Goal: Use online tool/utility: Utilize a website feature to perform a specific function

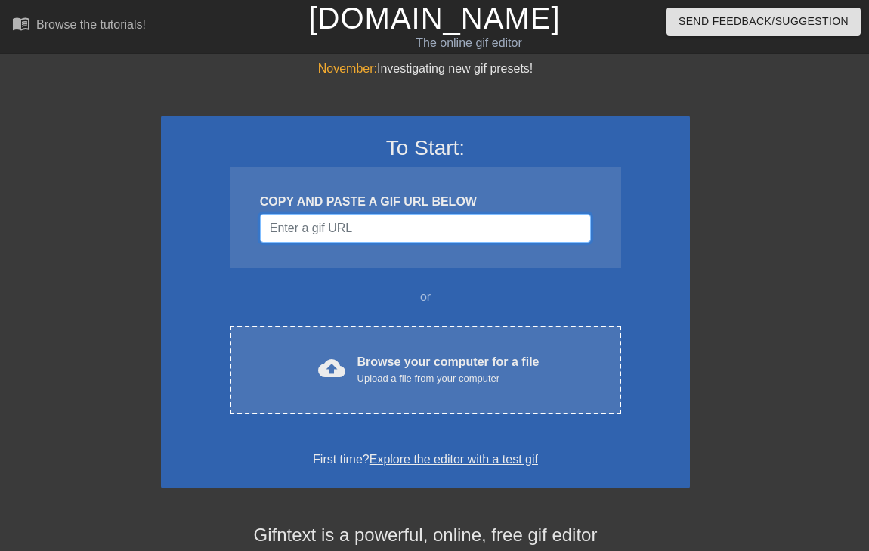
click at [514, 226] on input "Username" at bounding box center [425, 228] width 331 height 29
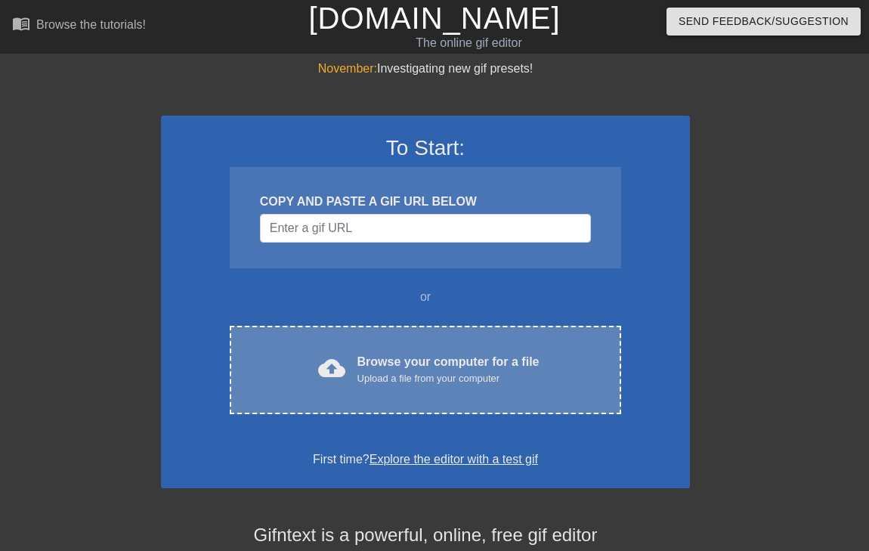
click at [484, 378] on div "Upload a file from your computer" at bounding box center [448, 378] width 182 height 15
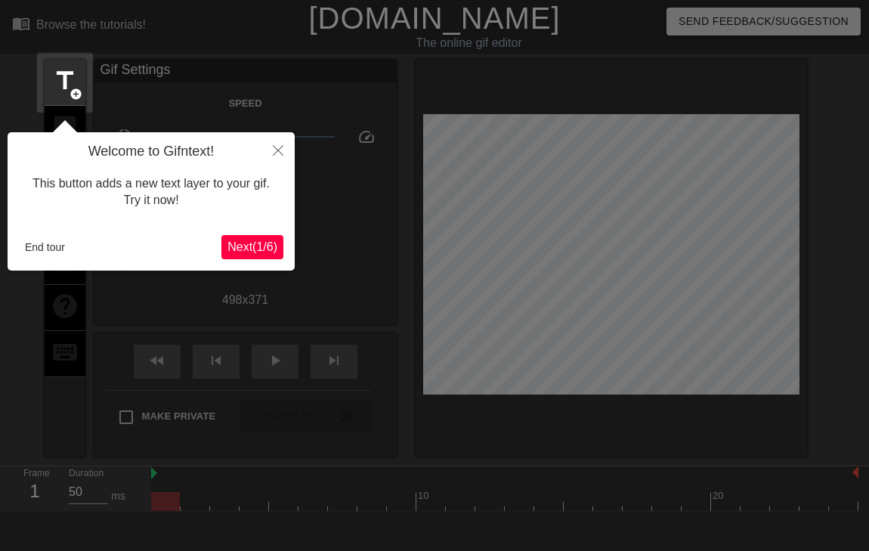
scroll to position [37, 0]
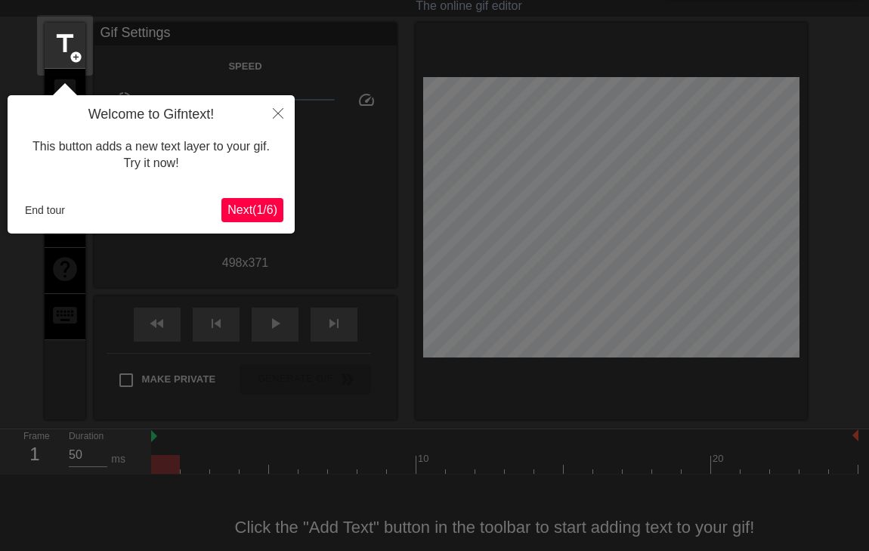
click at [217, 135] on div "This button adds a new text layer to your gif. Try it now!" at bounding box center [151, 155] width 264 height 64
click at [246, 212] on span "Next ( 1 / 6 )" at bounding box center [252, 209] width 50 height 13
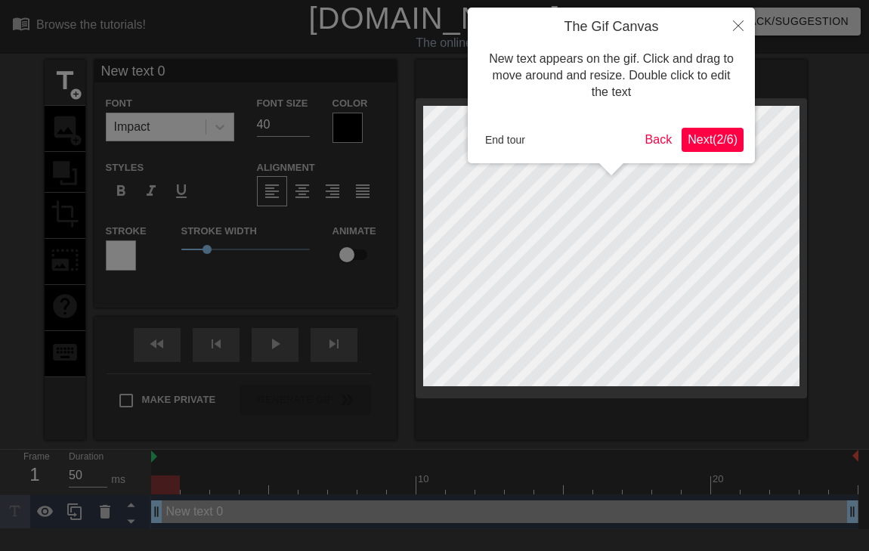
scroll to position [0, 0]
click at [694, 140] on span "Next ( 2 / 6 )" at bounding box center [712, 139] width 50 height 13
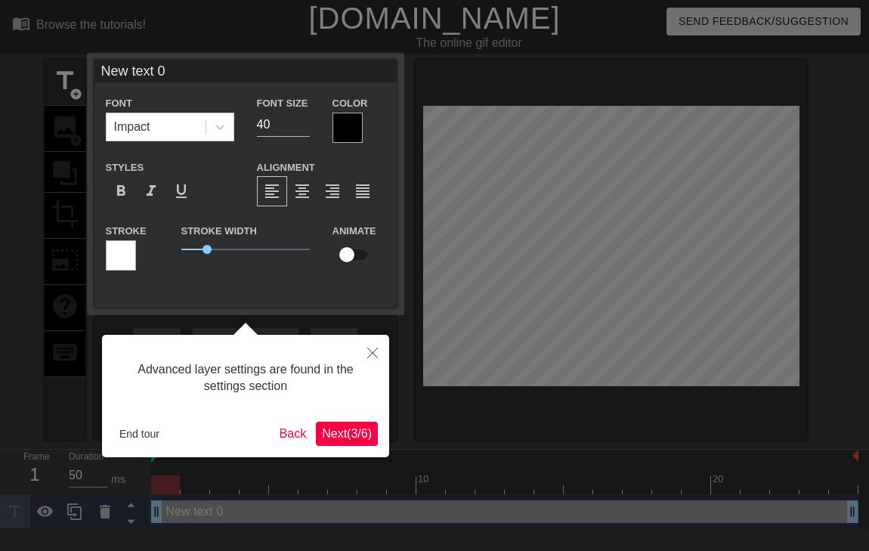
click at [353, 446] on div "Advanced layer settings are found in the settings section End tour Back Next ( …" at bounding box center [245, 396] width 287 height 122
click at [362, 432] on span "Next ( 3 / 6 )" at bounding box center [347, 433] width 50 height 13
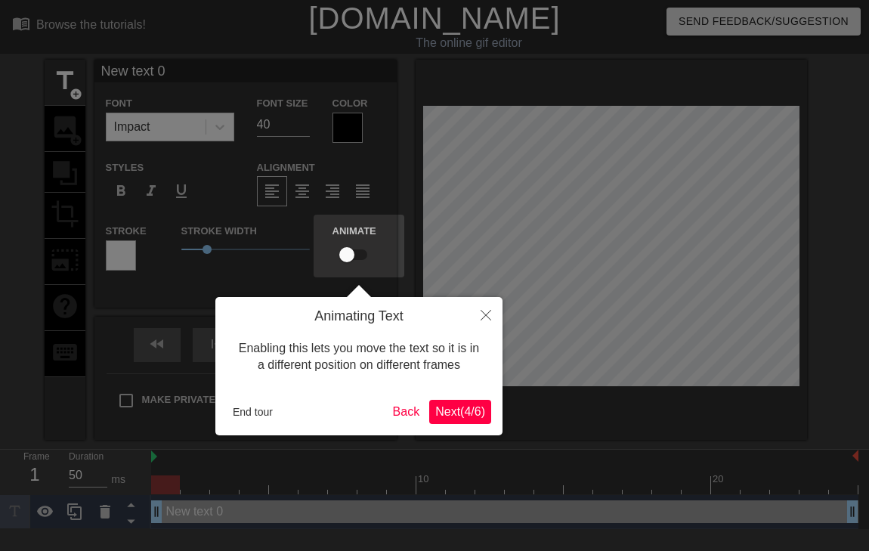
click at [446, 412] on span "Next ( 4 / 6 )" at bounding box center [460, 411] width 50 height 13
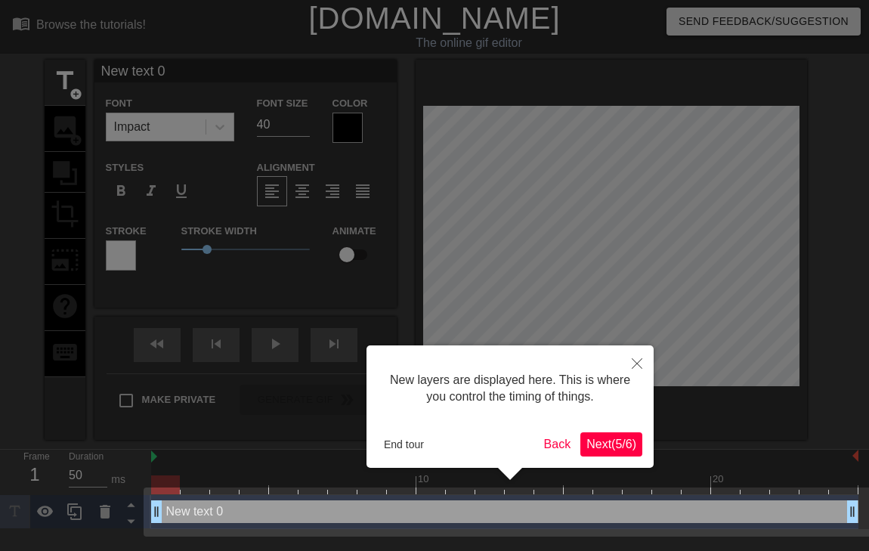
click at [612, 433] on button "Next ( 5 / 6 )" at bounding box center [611, 444] width 62 height 24
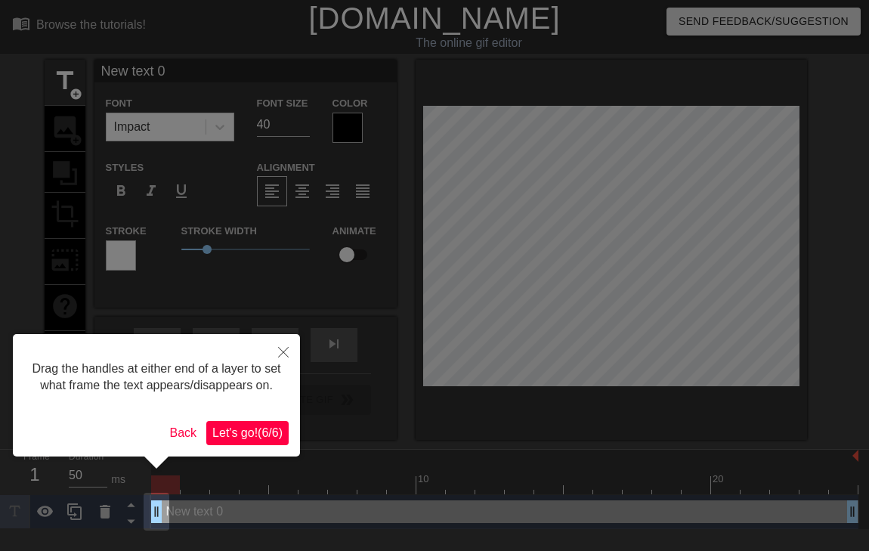
click at [247, 439] on span "Let's go! ( 6 / 6 )" at bounding box center [247, 432] width 70 height 13
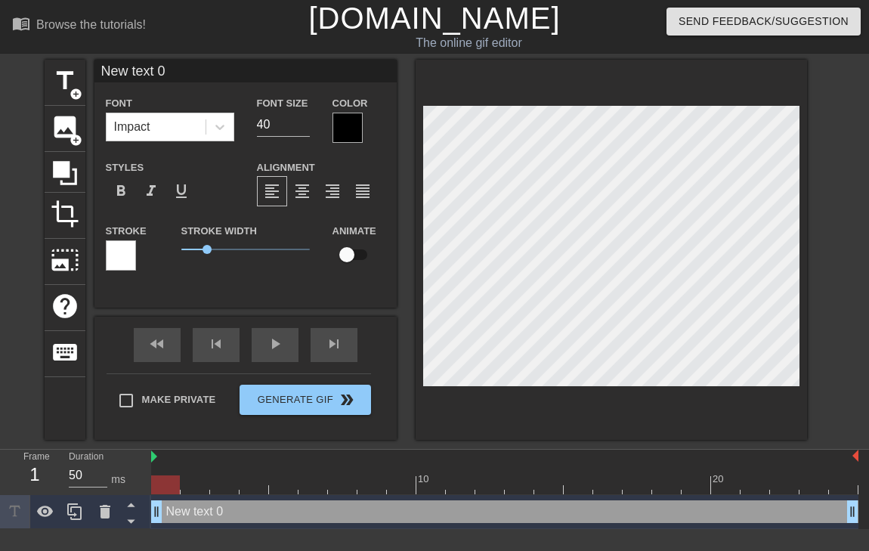
scroll to position [0, 3]
type input "C"
type textarea "C"
type input "CO"
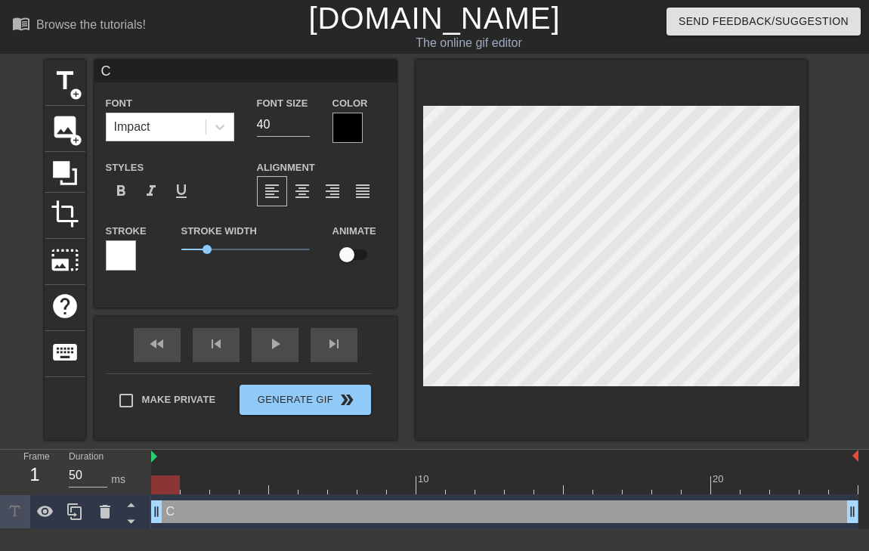
type textarea "CO"
type input "CON"
type textarea "CON"
type input "CONG"
type textarea "CONG"
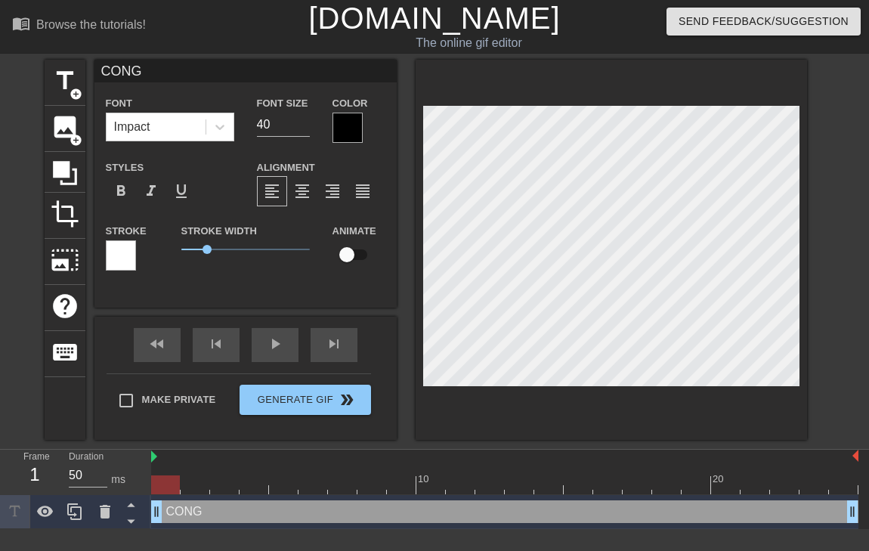
type input "CONGR"
type textarea "CONGR"
type input "CONGRA"
type textarea "CONGRA"
type input "CONGRAT"
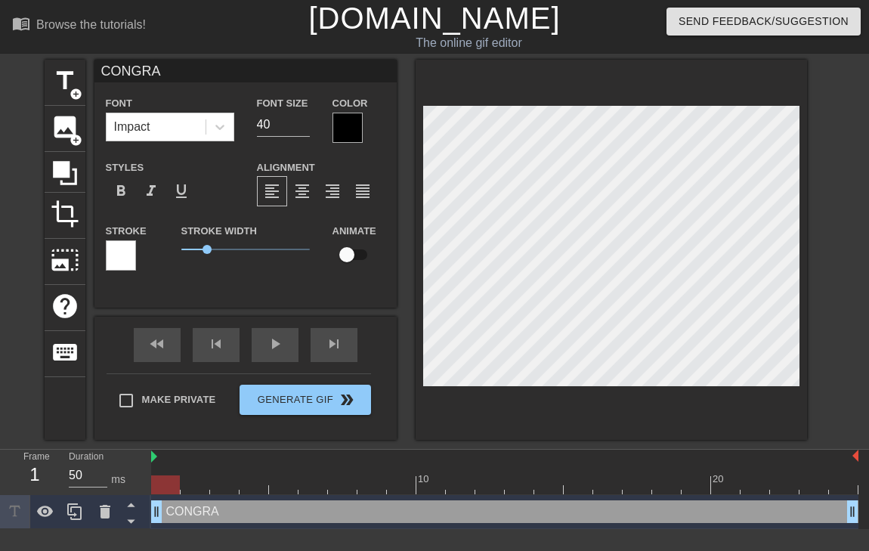
type textarea "CONGRAT"
type input "CONGRATS"
type textarea "CONGRATS"
type input "CONGRATS,"
type textarea "CONGRATS,"
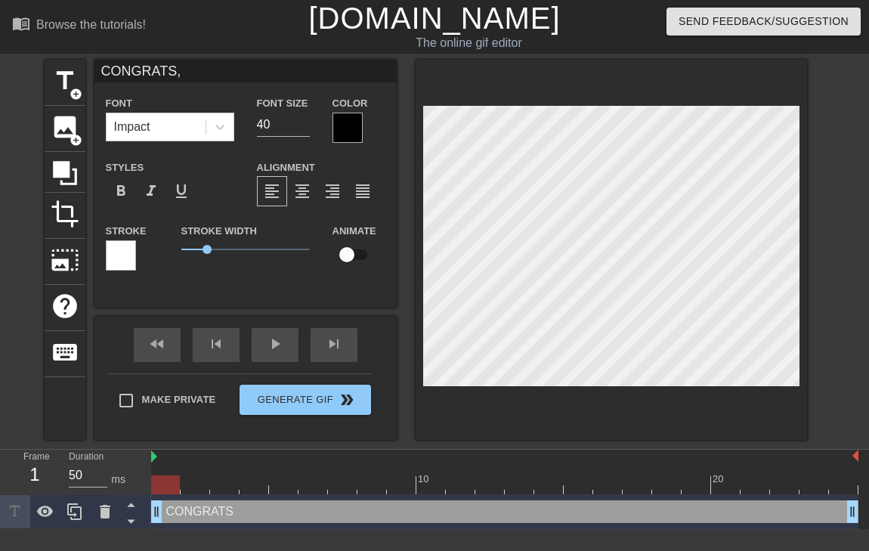
type input "CONGRATS,"
type textarea "CONGRATS,"
type input "CONGRATS, N"
type textarea "CONGRATS, N"
type input "CONGRATS, NO"
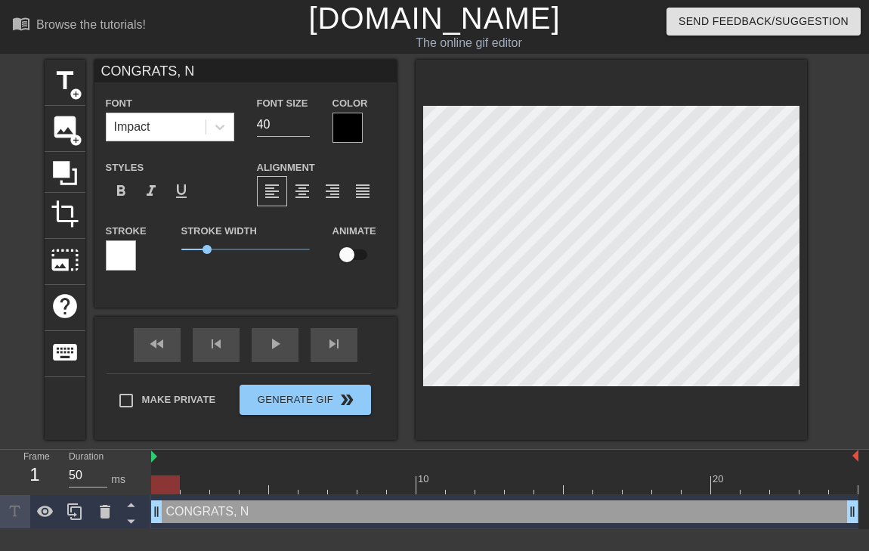
type textarea "CONGRATS, NO"
type input "CONGRATS, NOW"
type textarea "CONGRATS, NOW"
click at [338, 128] on div at bounding box center [347, 128] width 30 height 30
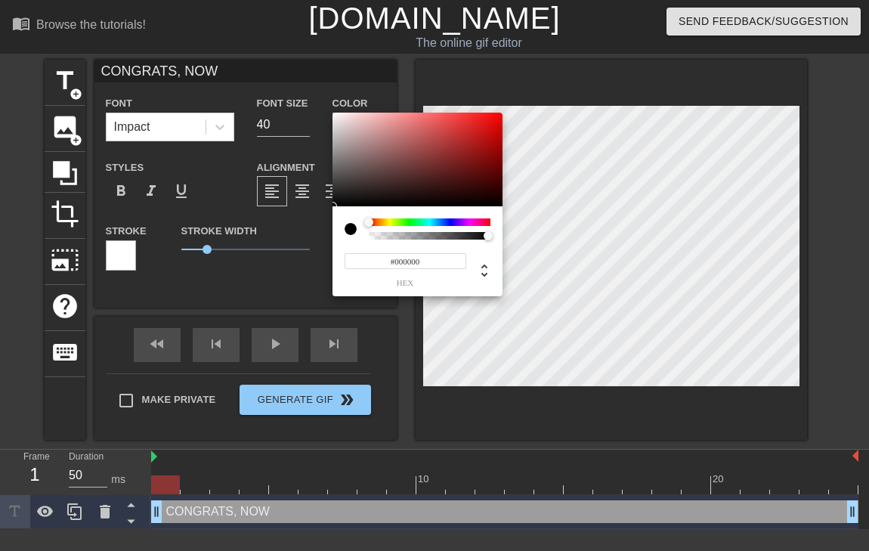
click at [352, 224] on div at bounding box center [350, 229] width 12 height 12
click at [352, 225] on div at bounding box center [350, 229] width 12 height 12
click at [351, 227] on div at bounding box center [350, 229] width 12 height 12
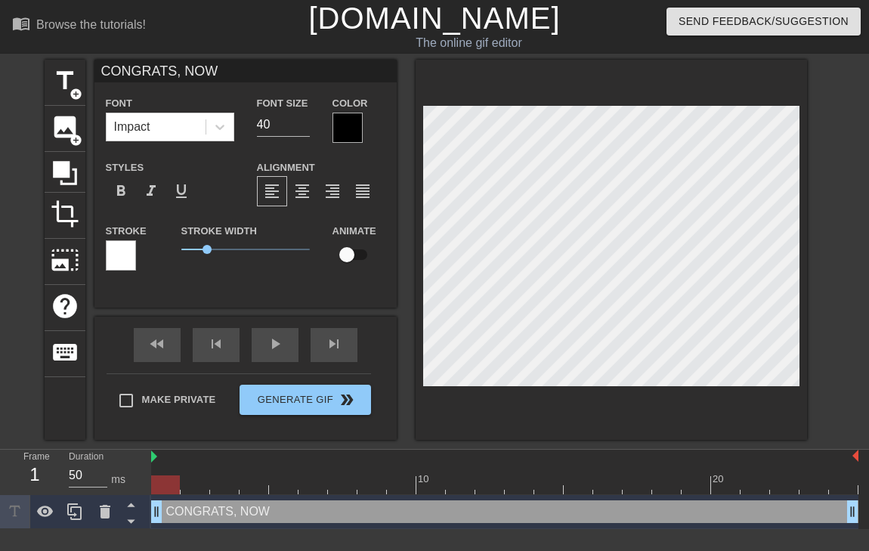
click at [116, 258] on div at bounding box center [121, 255] width 30 height 30
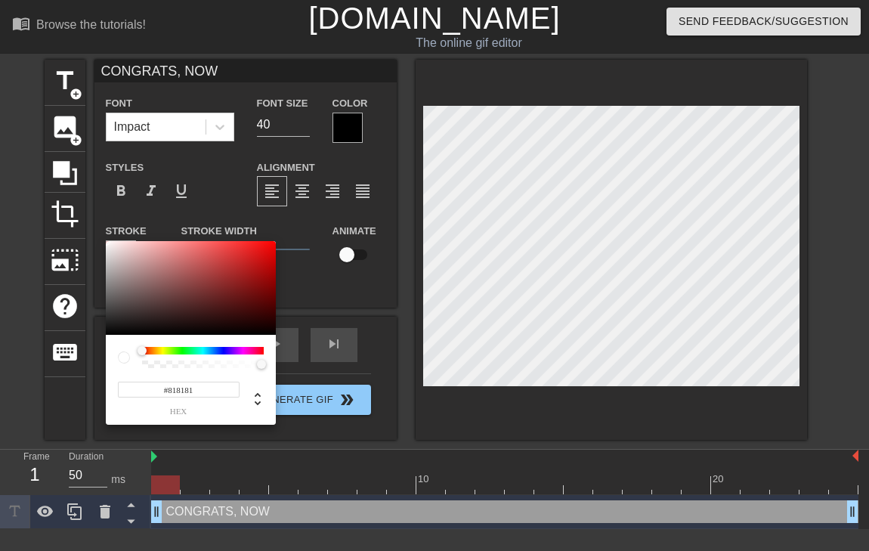
type input "#000000"
drag, startPoint x: 130, startPoint y: 326, endPoint x: 88, endPoint y: 386, distance: 73.8
click at [88, 386] on div "#000000 hex" at bounding box center [434, 275] width 869 height 551
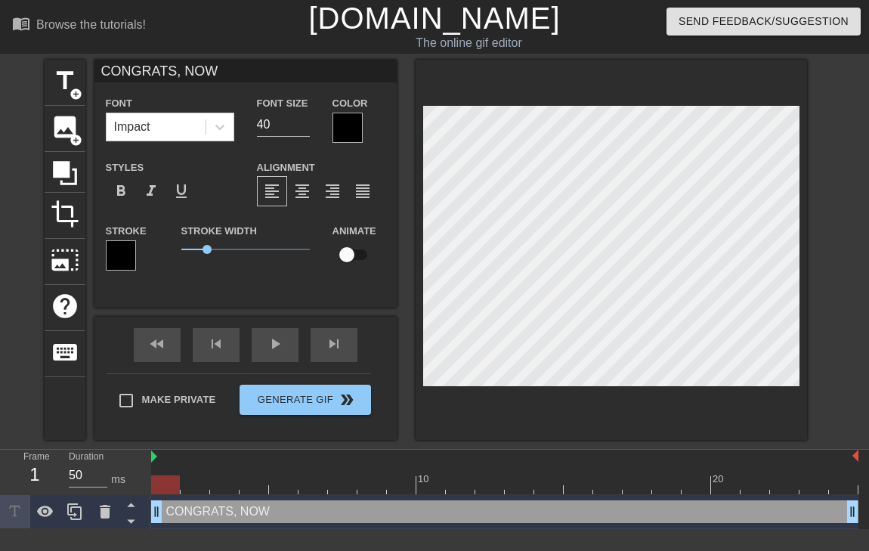
click at [346, 123] on div at bounding box center [347, 128] width 30 height 30
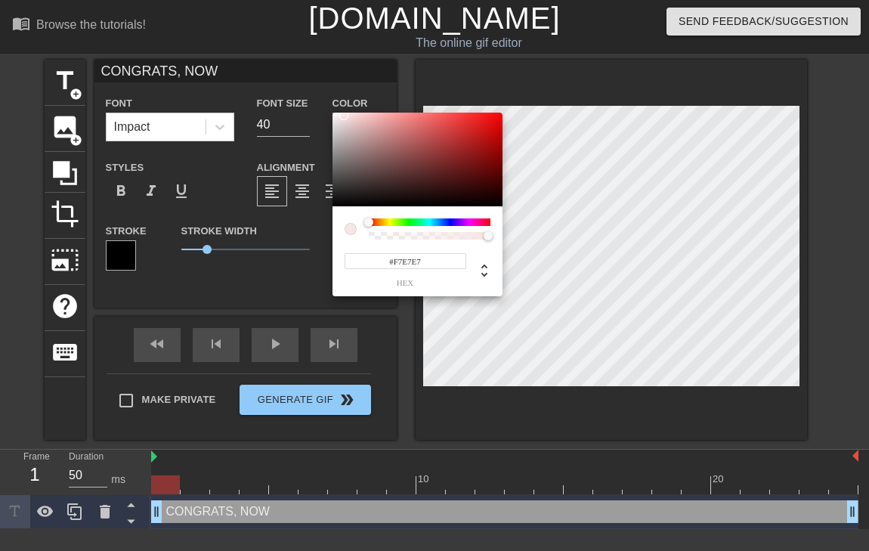
drag, startPoint x: 350, startPoint y: 194, endPoint x: 341, endPoint y: 116, distance: 79.0
click at [341, 116] on div at bounding box center [417, 160] width 170 height 94
type input "#FFFFFF"
drag, startPoint x: 341, startPoint y: 116, endPoint x: 286, endPoint y: 54, distance: 83.4
click at [286, 54] on div "#FFFFFF hex" at bounding box center [434, 275] width 869 height 551
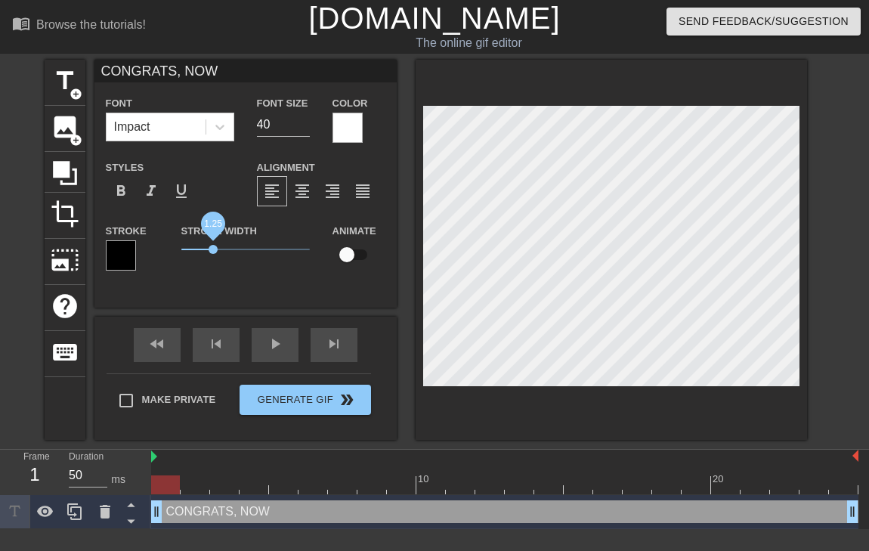
drag, startPoint x: 205, startPoint y: 249, endPoint x: 213, endPoint y: 252, distance: 8.4
click at [213, 252] on span "1.25" at bounding box center [213, 249] width 9 height 9
click at [304, 129] on input "39" at bounding box center [283, 125] width 53 height 24
type input "38"
click at [304, 129] on input "38" at bounding box center [283, 125] width 53 height 24
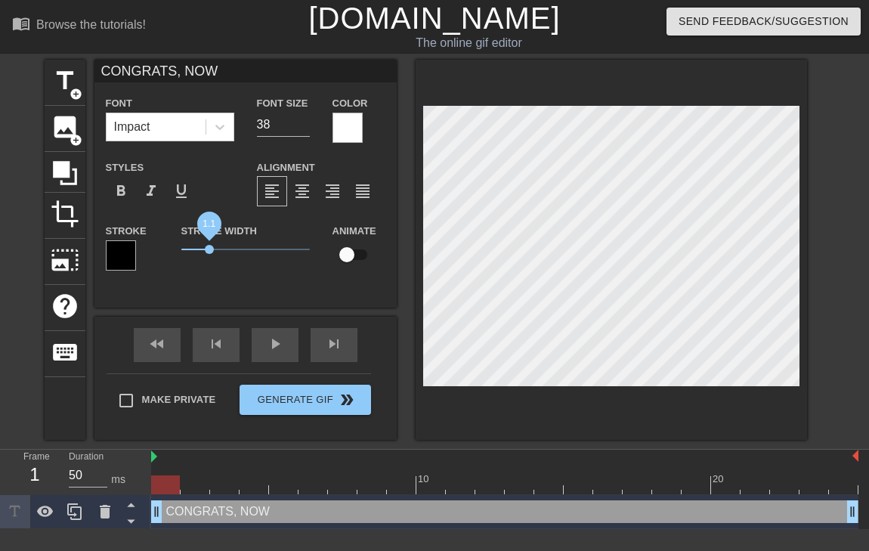
click at [209, 252] on span "1.1" at bounding box center [209, 249] width 9 height 9
click at [60, 131] on span "image" at bounding box center [65, 127] width 29 height 29
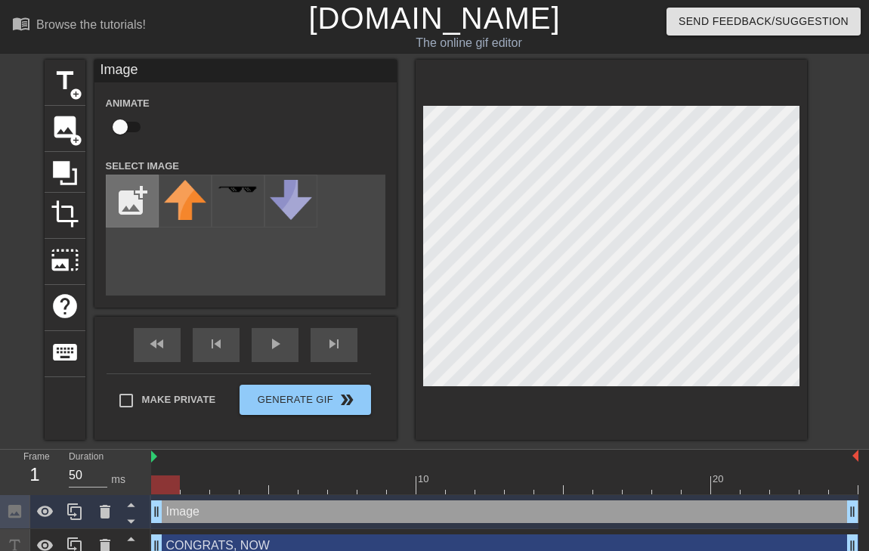
click at [127, 202] on input "file" at bounding box center [132, 200] width 51 height 51
type input "C:\fakepath\bog.png"
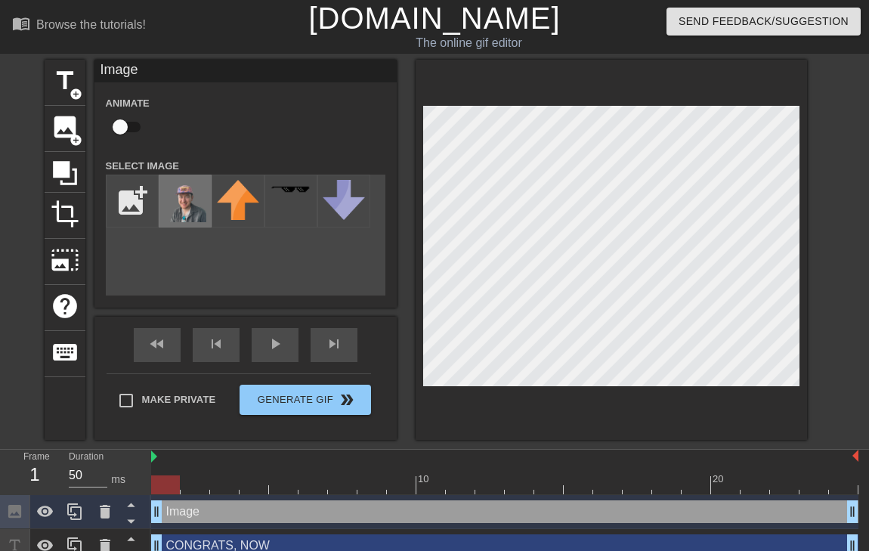
click at [173, 209] on img at bounding box center [185, 201] width 42 height 42
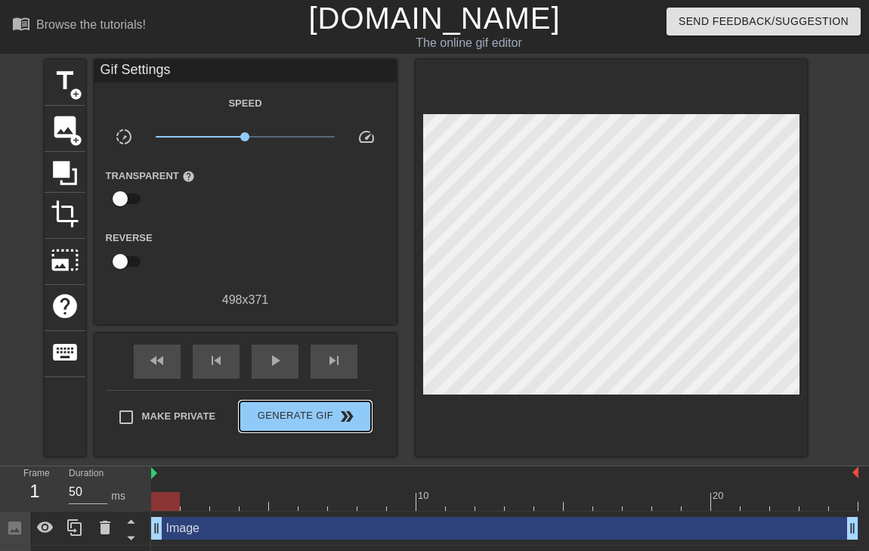
click at [318, 400] on div "Make Private Generate Gif double_arrow" at bounding box center [239, 420] width 264 height 60
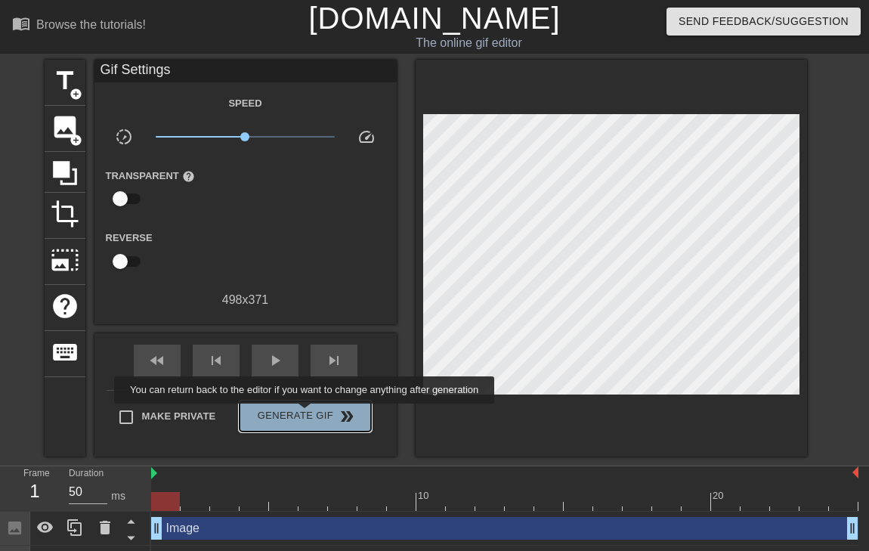
click at [314, 414] on span "Generate Gif double_arrow" at bounding box center [305, 416] width 119 height 18
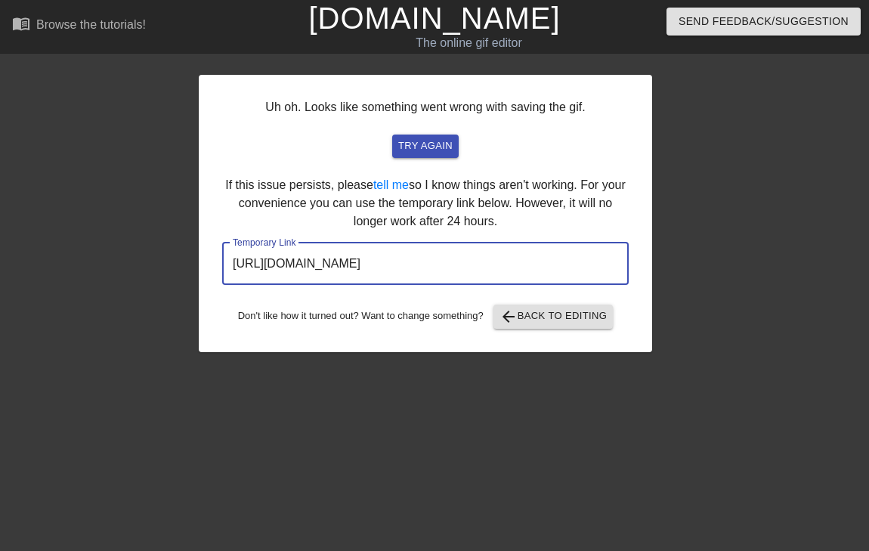
click at [424, 268] on input "[URL][DOMAIN_NAME]" at bounding box center [425, 264] width 406 height 42
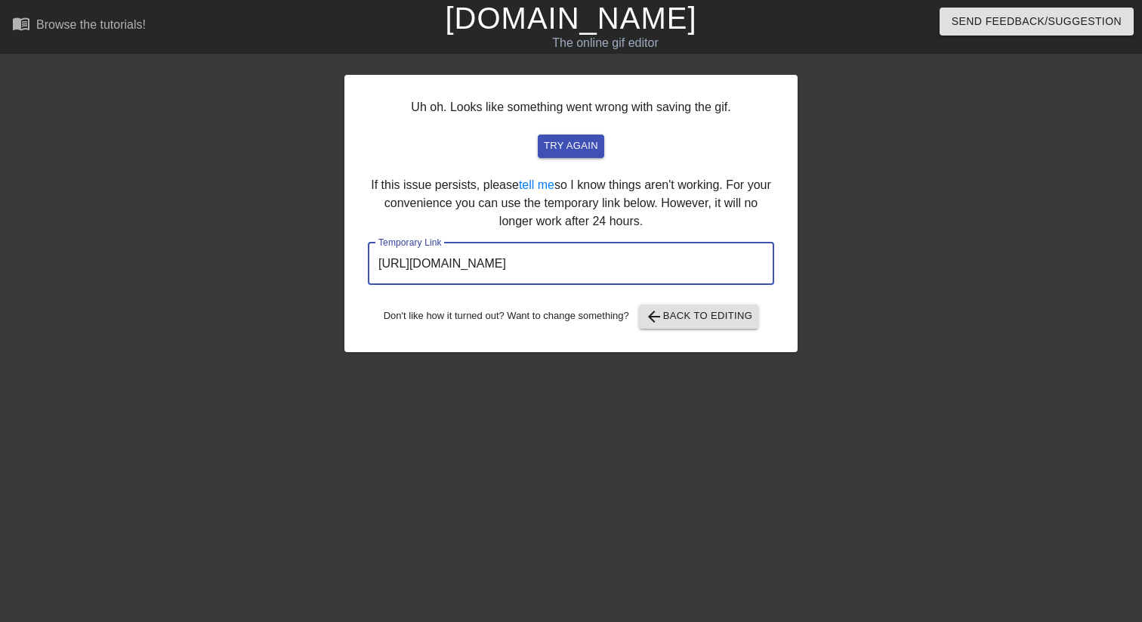
click at [868, 116] on div at bounding box center [929, 286] width 227 height 453
